Goal: Information Seeking & Learning: Learn about a topic

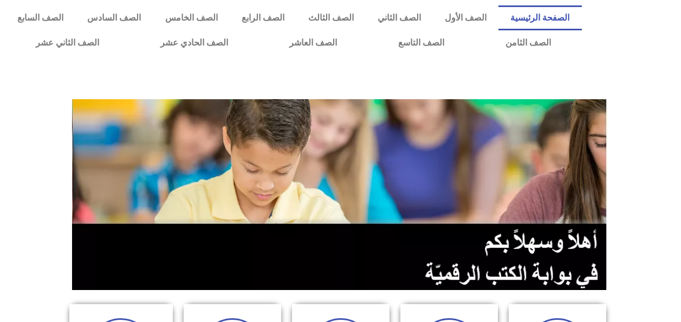
click at [153, 21] on link "الصف السادس" at bounding box center [113, 17] width 77 height 25
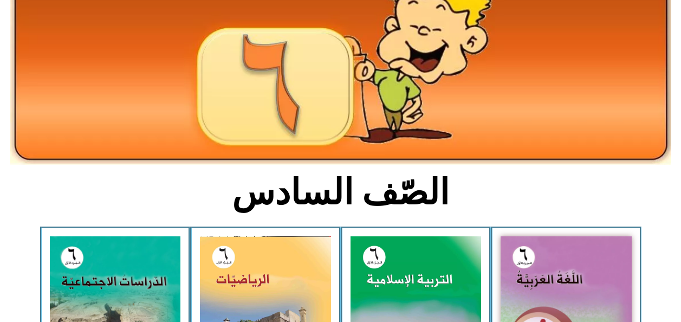
scroll to position [164, 0]
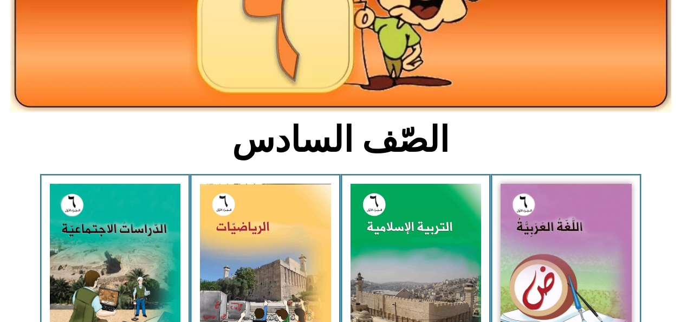
click at [543, 268] on img at bounding box center [566, 266] width 131 height 164
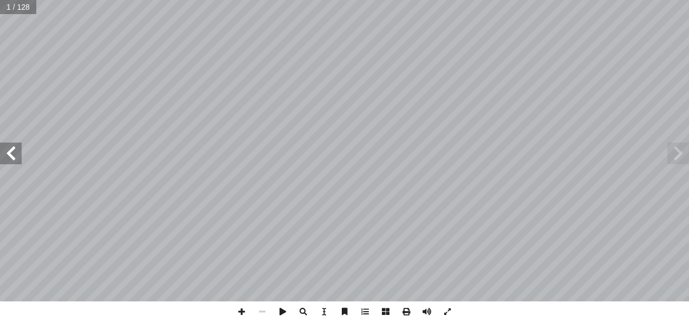
click at [16, 151] on span at bounding box center [11, 153] width 22 height 22
click at [9, 161] on span at bounding box center [11, 153] width 22 height 22
click at [11, 157] on span at bounding box center [11, 153] width 22 height 22
click at [10, 158] on span at bounding box center [11, 153] width 22 height 22
click at [9, 156] on span at bounding box center [11, 153] width 22 height 22
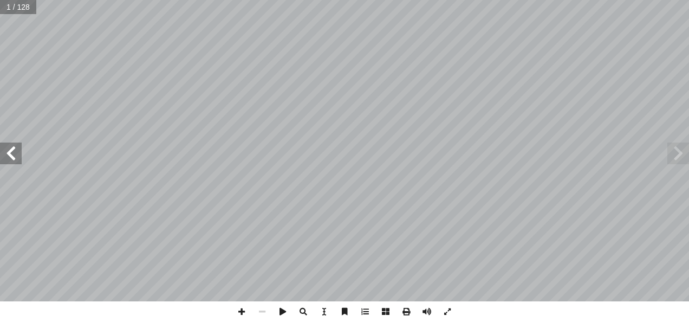
click at [2, 155] on span at bounding box center [11, 153] width 22 height 22
click at [14, 155] on span at bounding box center [11, 153] width 22 height 22
click at [14, 156] on span at bounding box center [11, 153] width 22 height 22
click at [11, 156] on span at bounding box center [11, 153] width 22 height 22
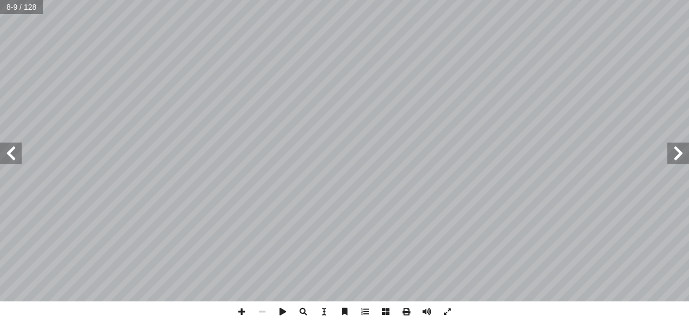
click at [11, 157] on span at bounding box center [11, 153] width 22 height 22
click at [9, 157] on span at bounding box center [11, 153] width 22 height 22
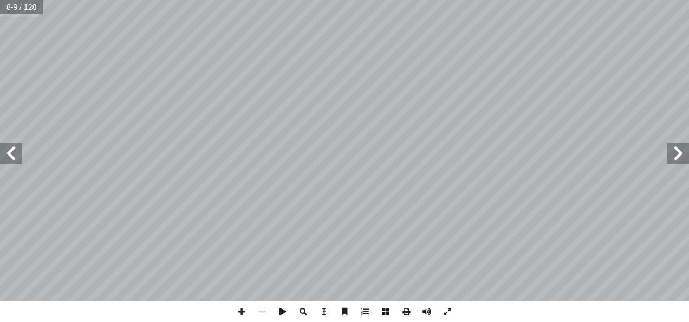
click at [8, 156] on span at bounding box center [11, 153] width 22 height 22
click at [8, 154] on span at bounding box center [11, 153] width 22 height 22
click at [10, 157] on span at bounding box center [11, 153] width 22 height 22
click at [12, 156] on span at bounding box center [11, 153] width 22 height 22
click at [10, 157] on span at bounding box center [11, 153] width 22 height 22
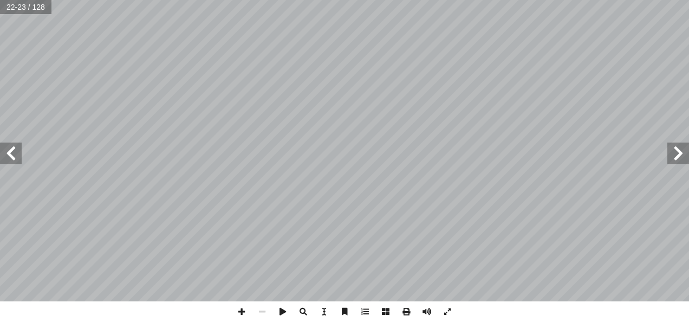
click at [11, 157] on span at bounding box center [11, 153] width 22 height 22
click at [10, 157] on span at bounding box center [11, 153] width 22 height 22
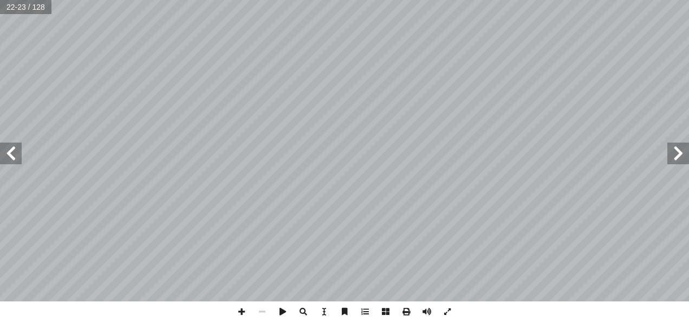
click at [11, 157] on span at bounding box center [11, 153] width 22 height 22
click at [10, 157] on span at bounding box center [11, 153] width 22 height 22
click at [4, 154] on span at bounding box center [11, 153] width 22 height 22
